Goal: Transaction & Acquisition: Purchase product/service

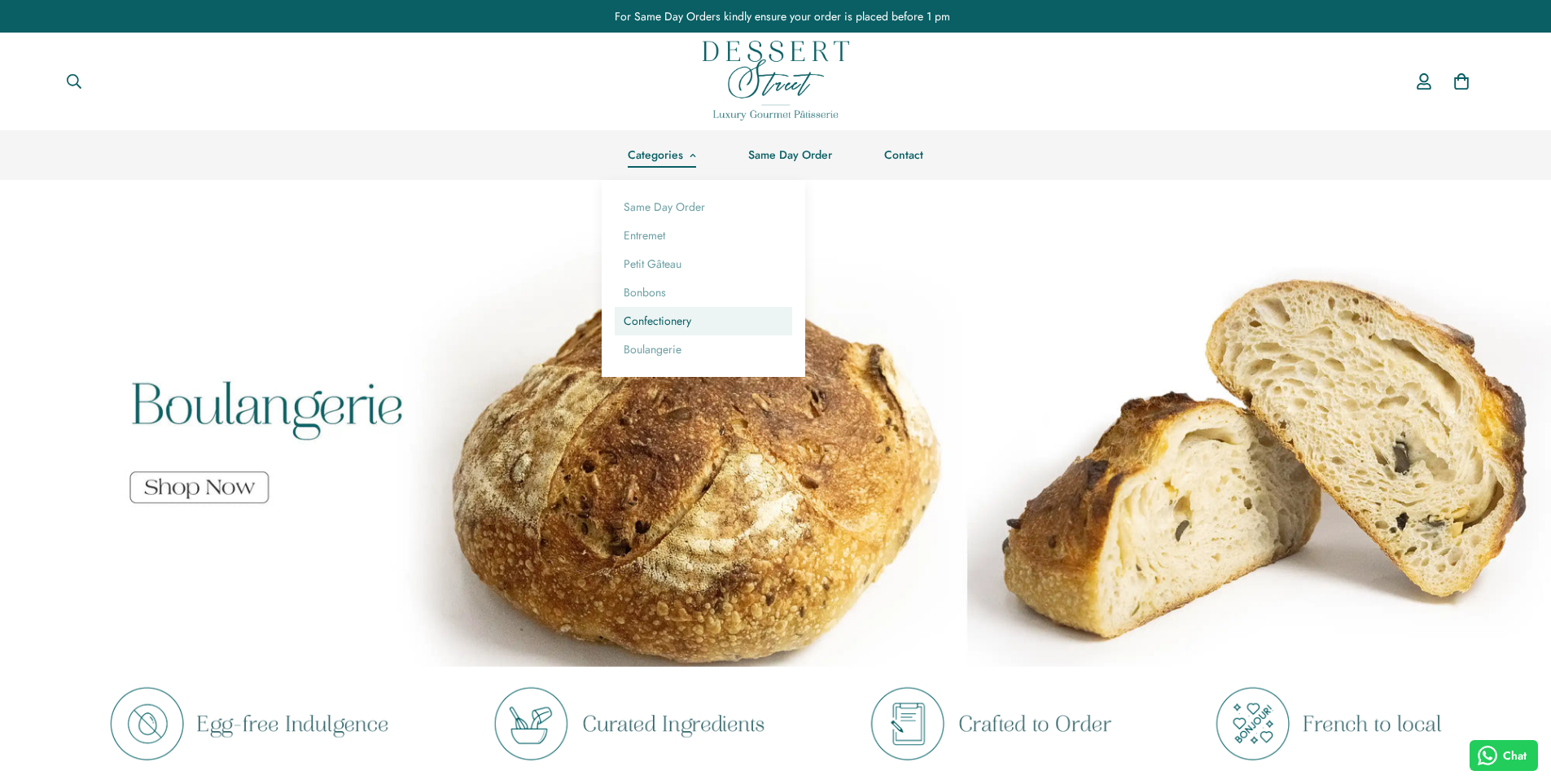
click at [661, 319] on link "Confectionery" at bounding box center [703, 322] width 178 height 29
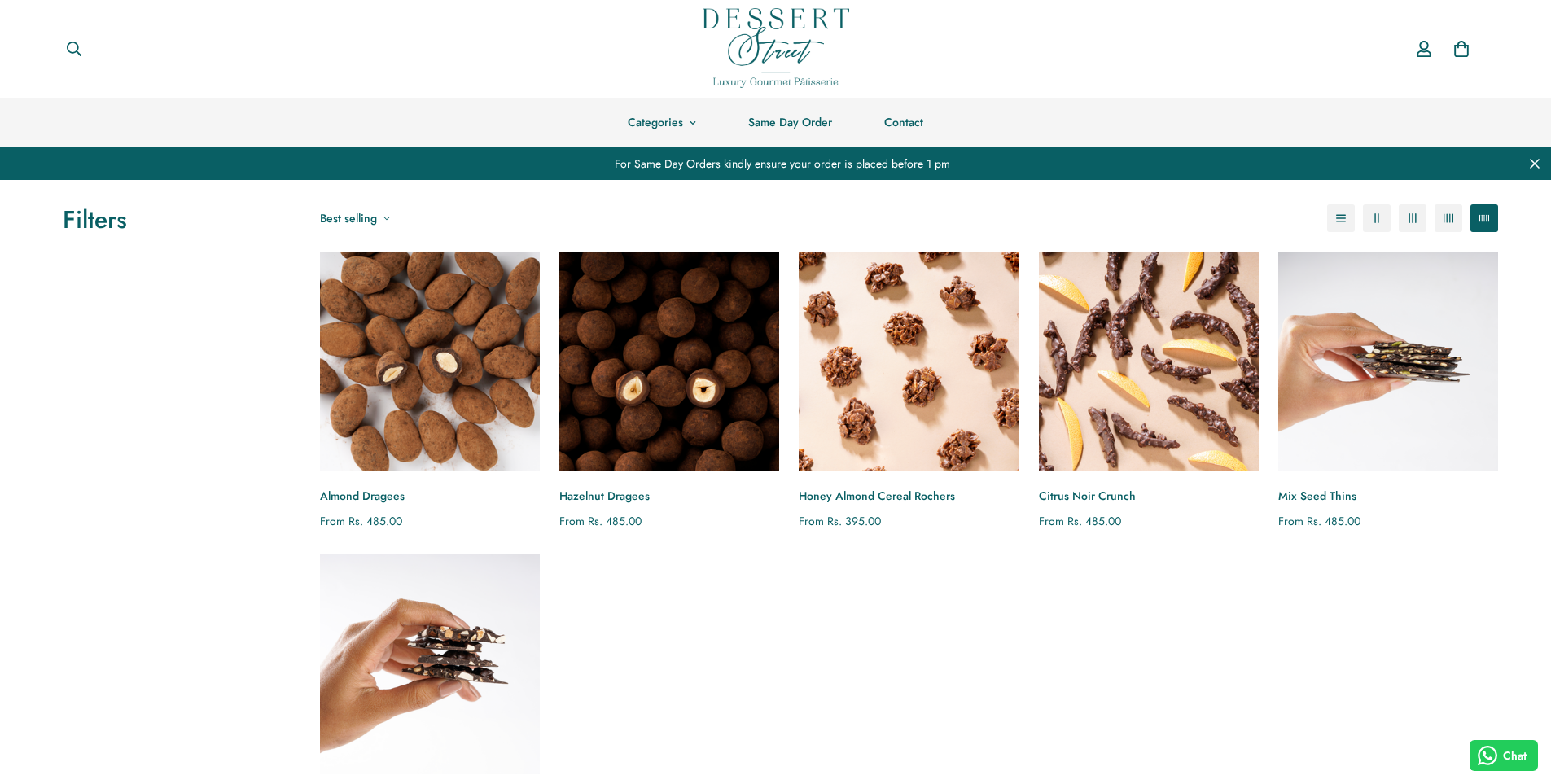
click at [469, 347] on img "Almond Dragees" at bounding box center [429, 361] width 242 height 242
